Goal: Information Seeking & Learning: Learn about a topic

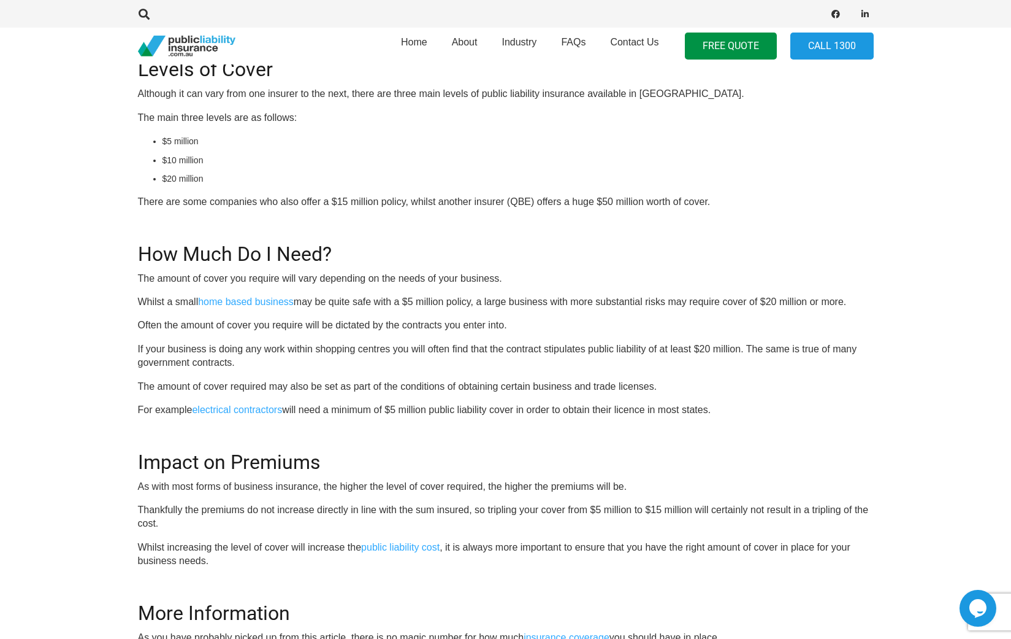
click at [524, 395] on div "OR CALL [PHONE_NUMBER] What level of public liability cover does my business re…" at bounding box center [506, 319] width 736 height 726
click at [450, 290] on div "OR CALL [PHONE_NUMBER] What level of public liability cover does my business re…" at bounding box center [506, 319] width 736 height 726
click at [500, 461] on h2 "Impact on Premiums" at bounding box center [506, 455] width 736 height 38
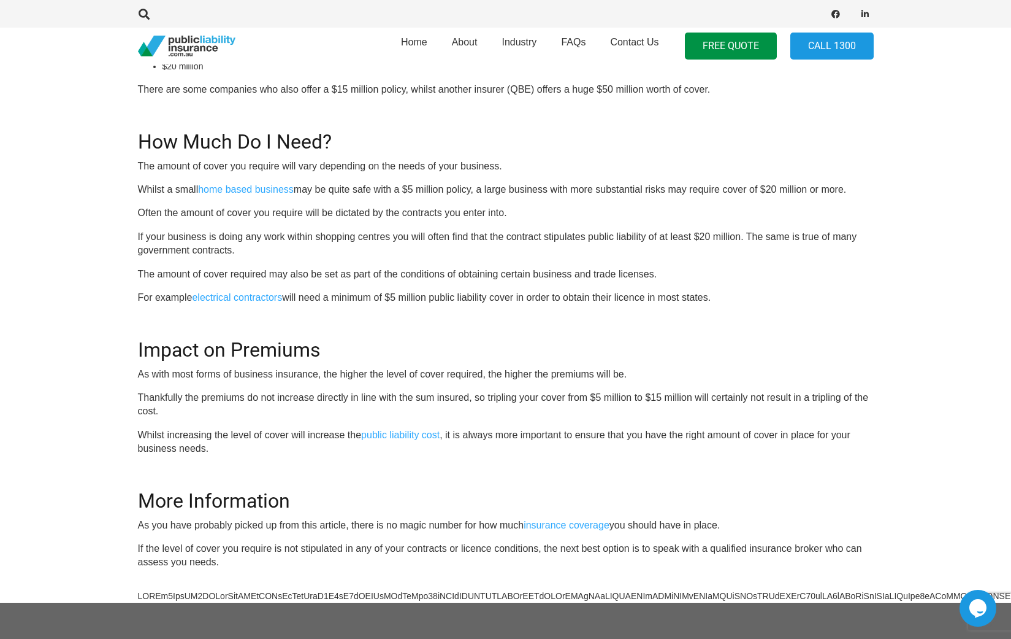
scroll to position [632, 0]
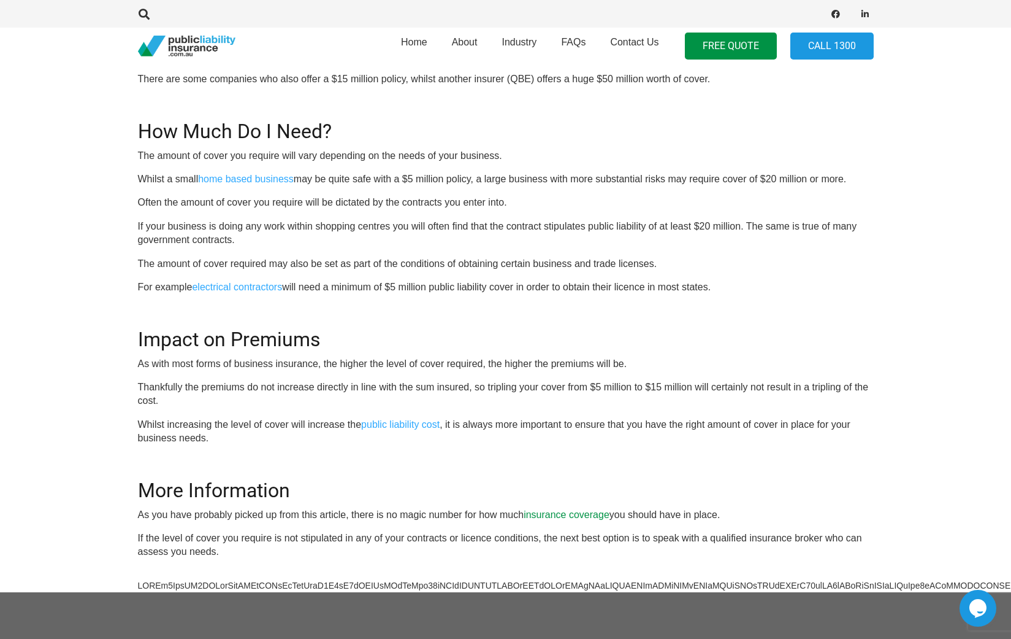
click at [567, 515] on link "insurance coverage" at bounding box center [567, 514] width 86 height 10
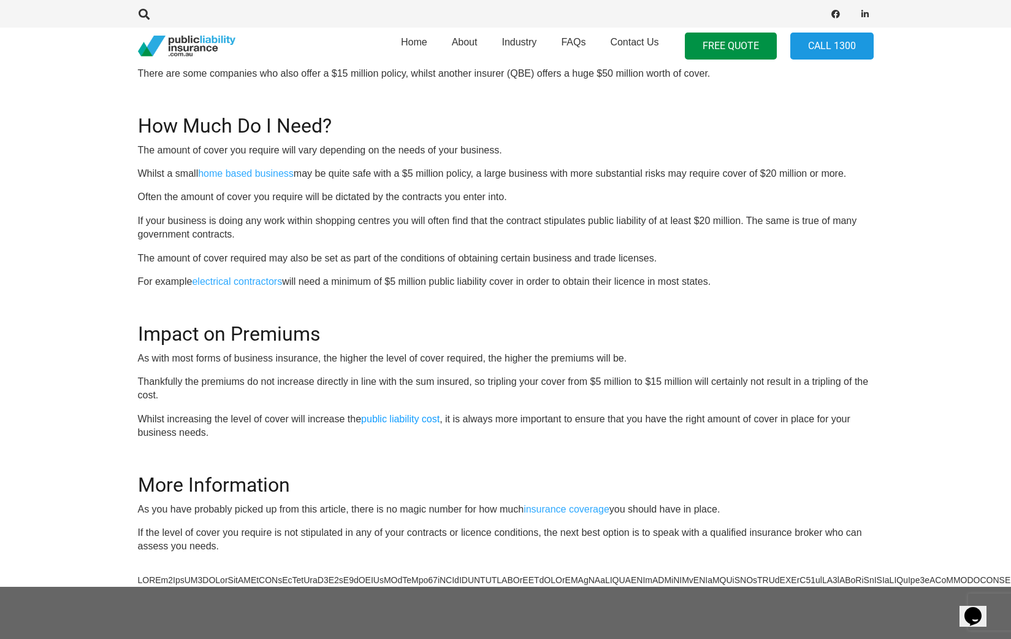
scroll to position [509, 0]
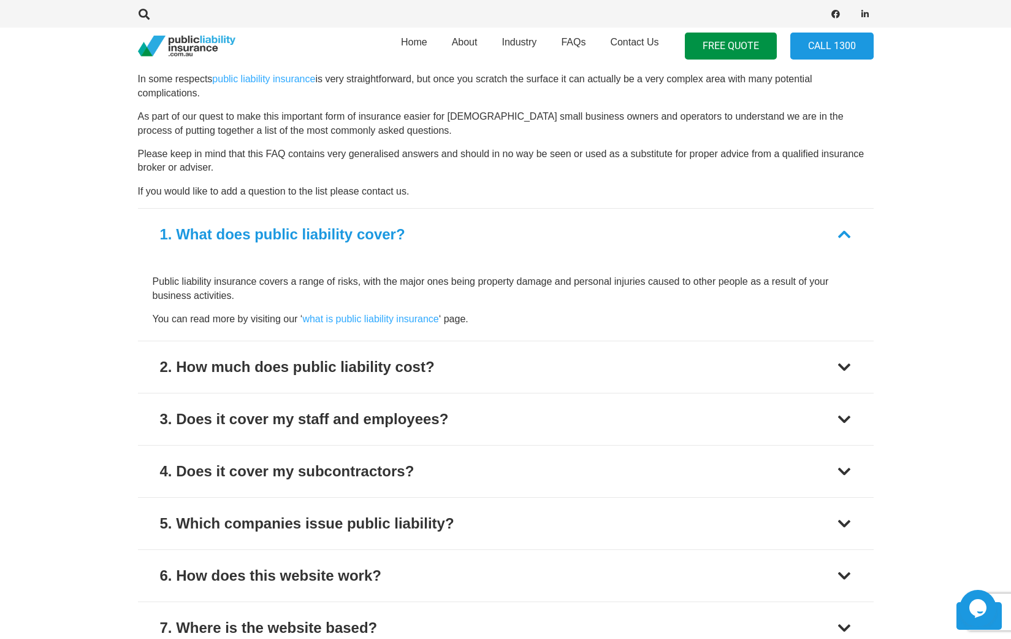
scroll to position [1533, 0]
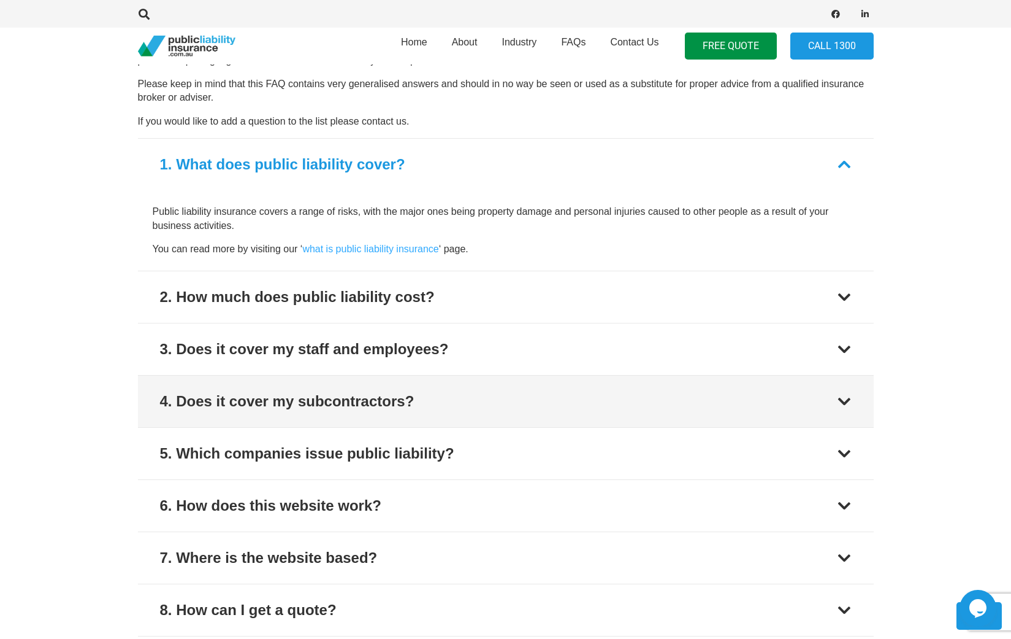
click at [346, 403] on div "4. Does it cover my subcontractors?" at bounding box center [287, 401] width 255 height 22
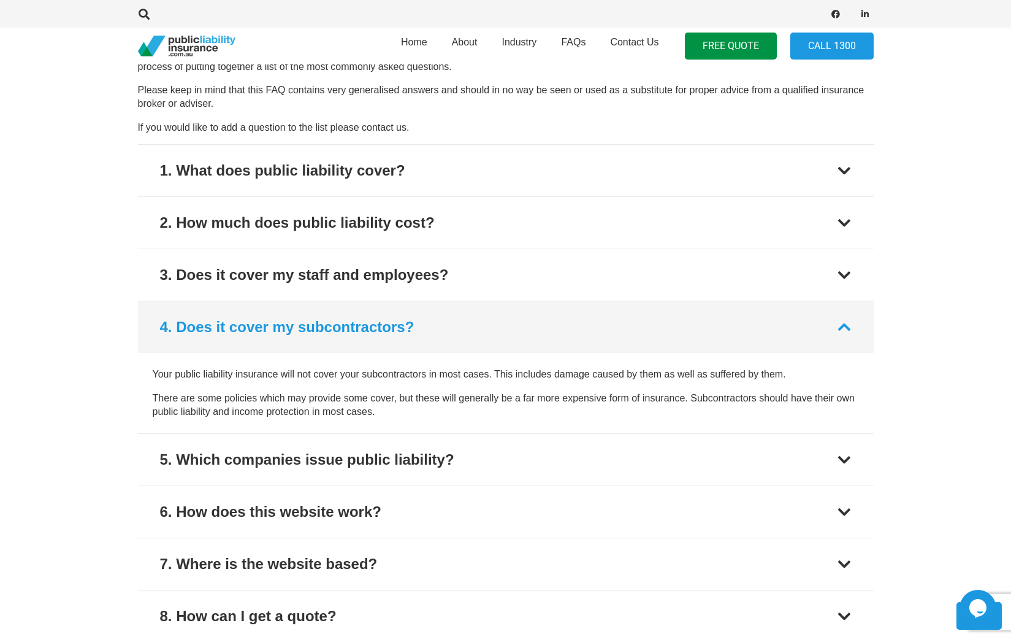
scroll to position [1519, 0]
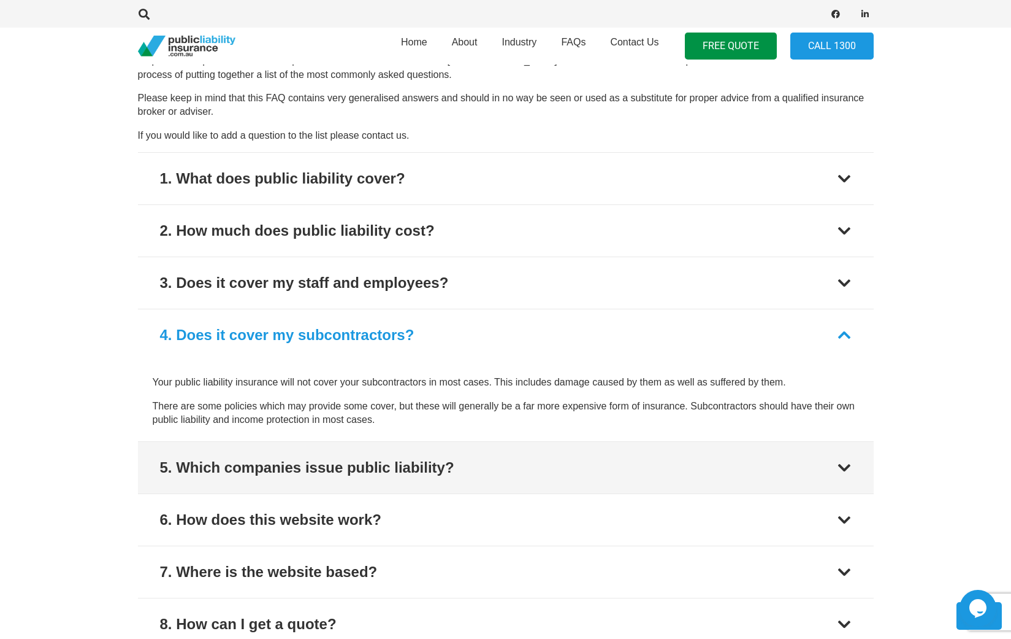
click at [396, 464] on div "5. Which companies issue public liability?" at bounding box center [307, 467] width 294 height 22
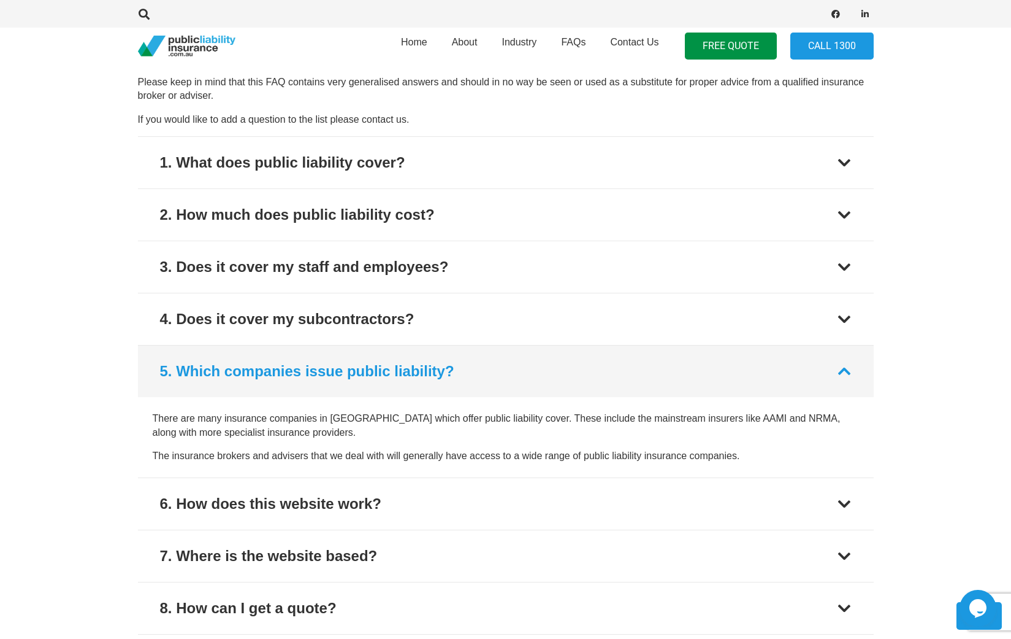
scroll to position [1509, 0]
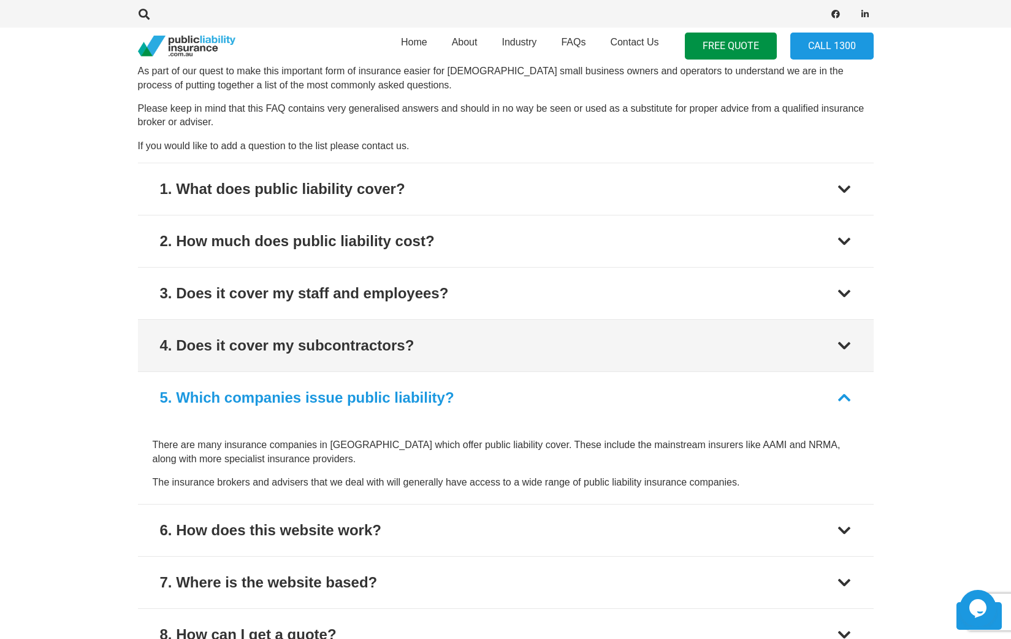
click at [315, 347] on div "4. Does it cover my subcontractors?" at bounding box center [287, 345] width 255 height 22
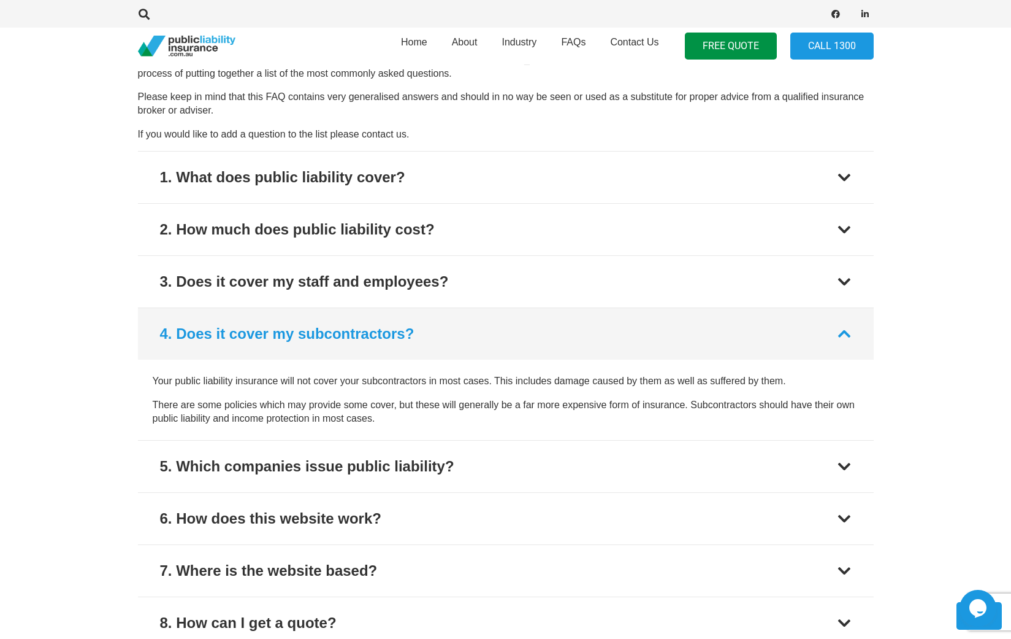
scroll to position [1459, 0]
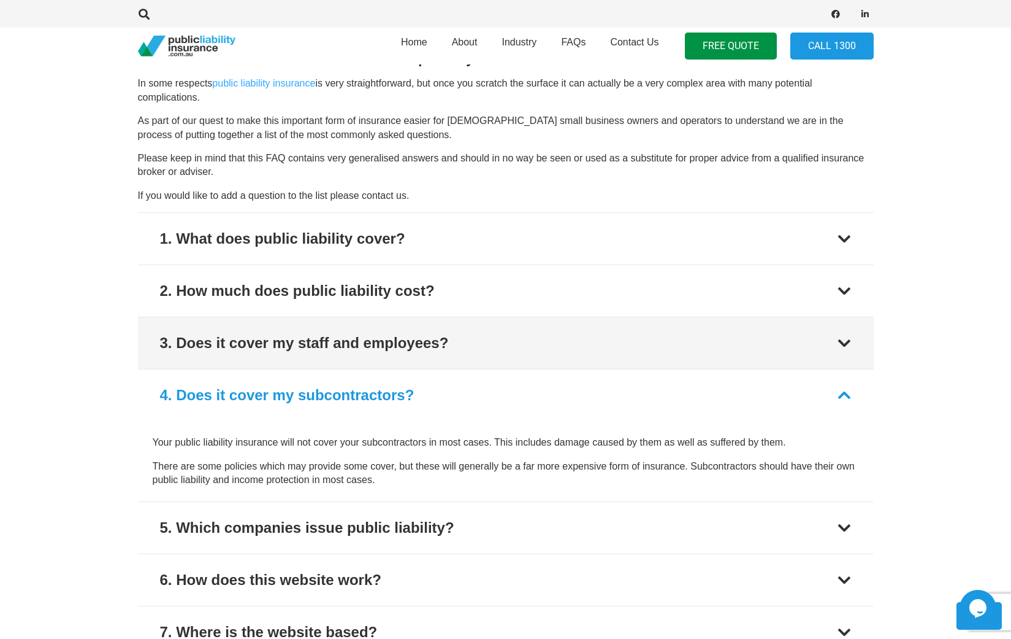
click at [320, 340] on div "3. Does it cover my staff and employees?" at bounding box center [304, 343] width 289 height 22
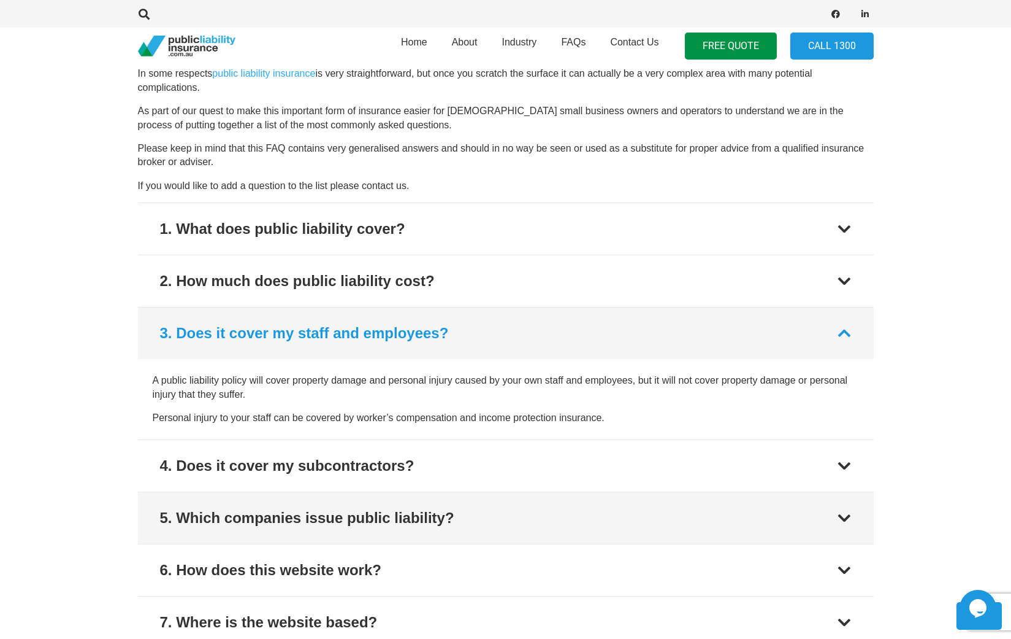
scroll to position [1224, 0]
